Goal: Task Accomplishment & Management: Manage account settings

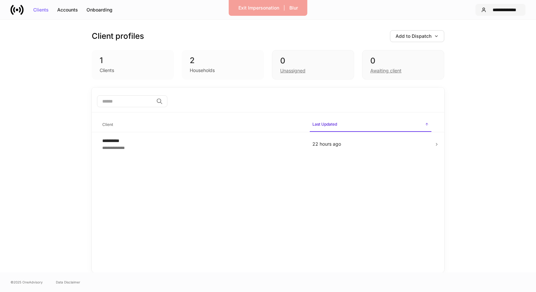
click at [496, 13] on button "**********" at bounding box center [501, 10] width 50 height 12
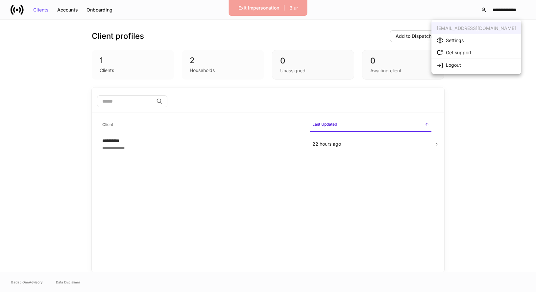
click at [474, 39] on li "Settings" at bounding box center [477, 40] width 90 height 12
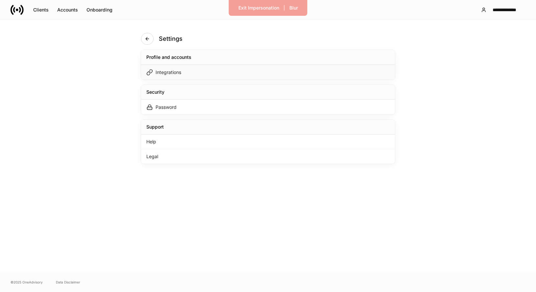
click at [252, 73] on div "Integrations" at bounding box center [268, 72] width 254 height 15
